Goal: Check status

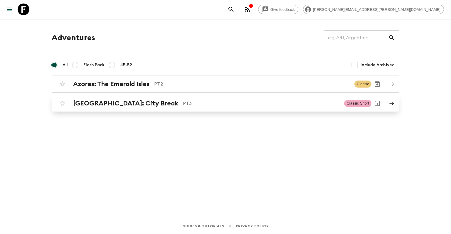
click at [96, 107] on h2 "[GEOGRAPHIC_DATA]: City Break" at bounding box center [125, 104] width 105 height 8
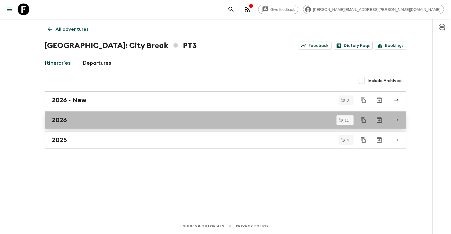
click at [91, 116] on link "2026" at bounding box center [226, 121] width 362 height 18
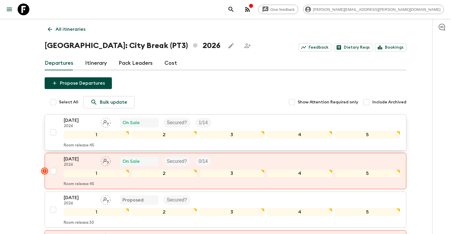
click at [230, 121] on div "[DATE] 2026 On Sale Secured? 1 / 14" at bounding box center [232, 123] width 336 height 12
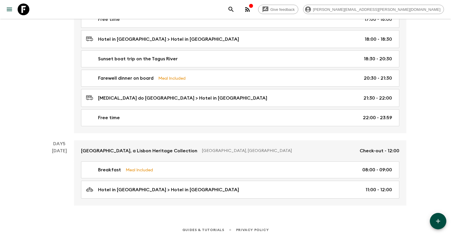
scroll to position [834, 0]
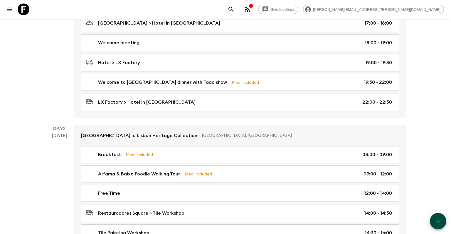
scroll to position [0, 0]
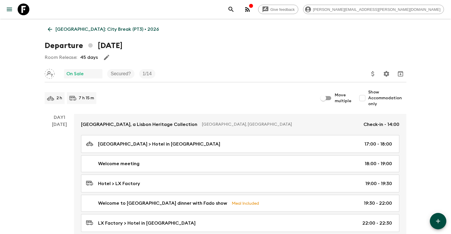
click at [51, 32] on icon at bounding box center [50, 29] width 6 height 6
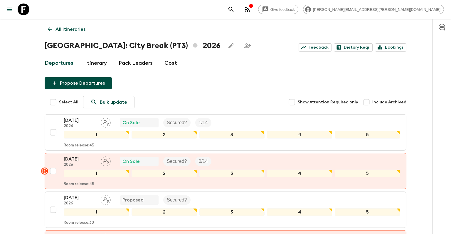
click at [59, 28] on p "All itineraries" at bounding box center [70, 29] width 30 height 7
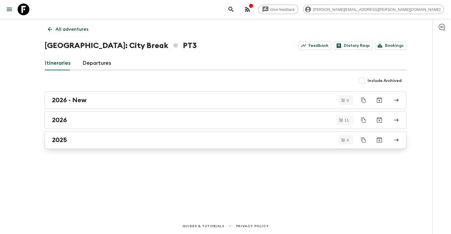
click at [127, 143] on div "2025" at bounding box center [220, 140] width 336 height 8
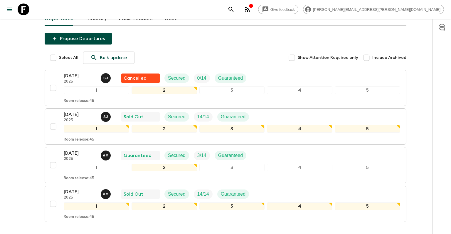
scroll to position [31, 0]
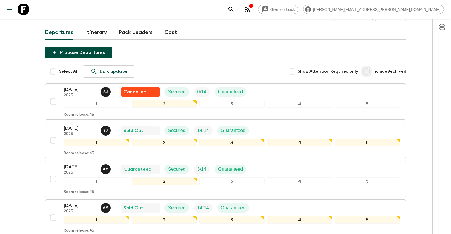
click at [370, 69] on input "Include Archived" at bounding box center [366, 72] width 12 height 12
checkbox input "true"
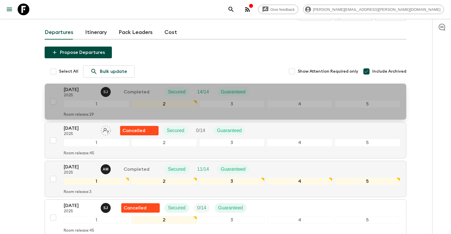
click at [118, 93] on div "[DATE] 2025 [PERSON_NAME] Completed Secured 14 / 14 Guaranteed" at bounding box center [159, 92] width 190 height 12
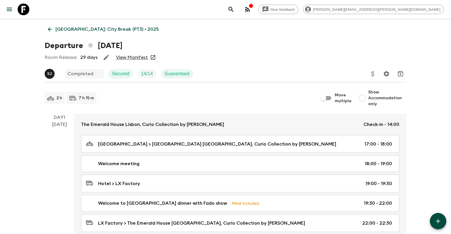
click at [121, 60] on div "Room Release: 29 days View Manifest" at bounding box center [226, 58] width 362 height 12
click at [121, 58] on link "View Manifest" at bounding box center [132, 58] width 32 height 6
